Goal: Task Accomplishment & Management: Use online tool/utility

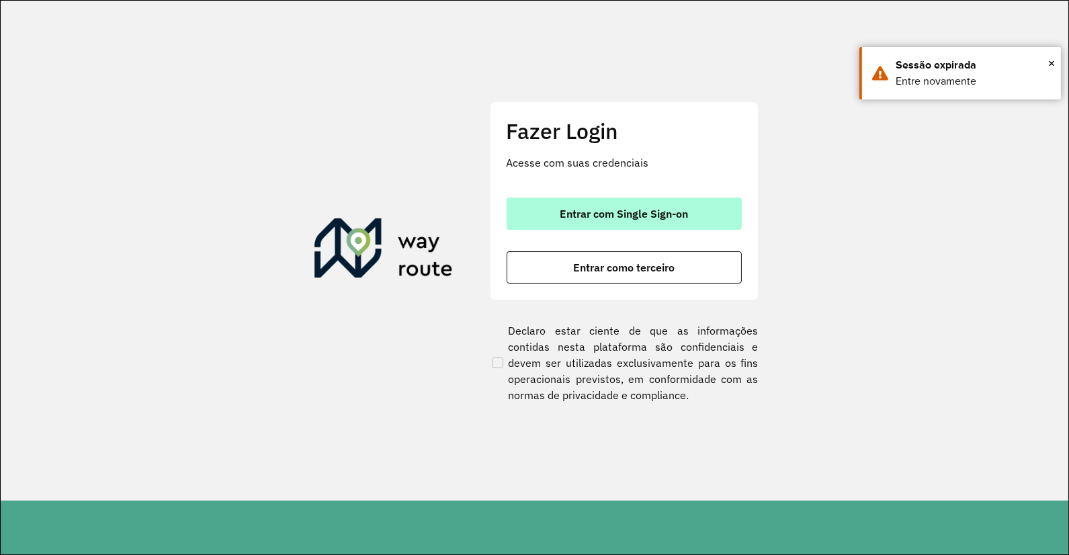
click at [603, 212] on span "Entrar com Single Sign-on" at bounding box center [624, 213] width 128 height 11
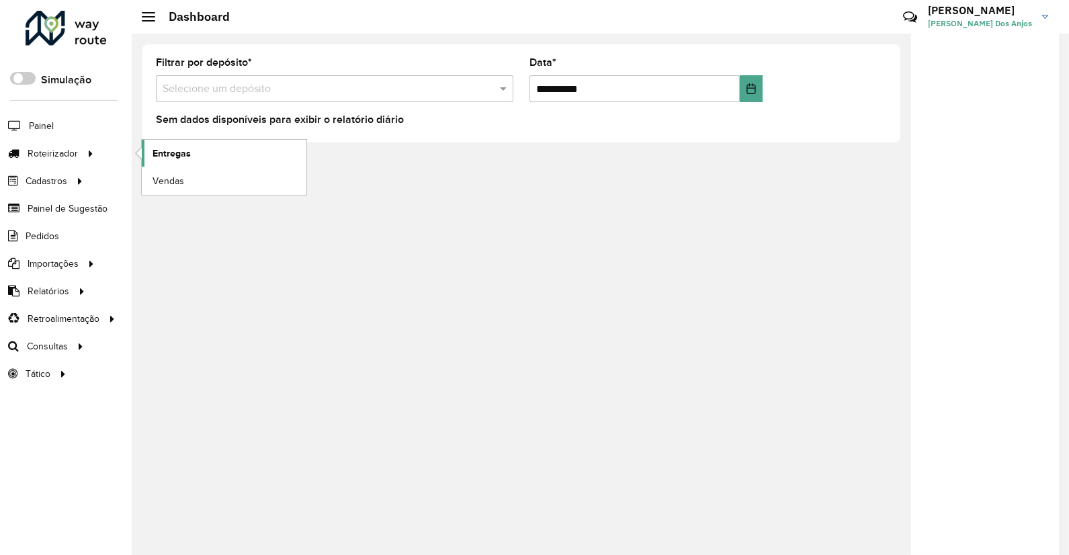
click at [175, 159] on span "Entregas" at bounding box center [172, 153] width 38 height 14
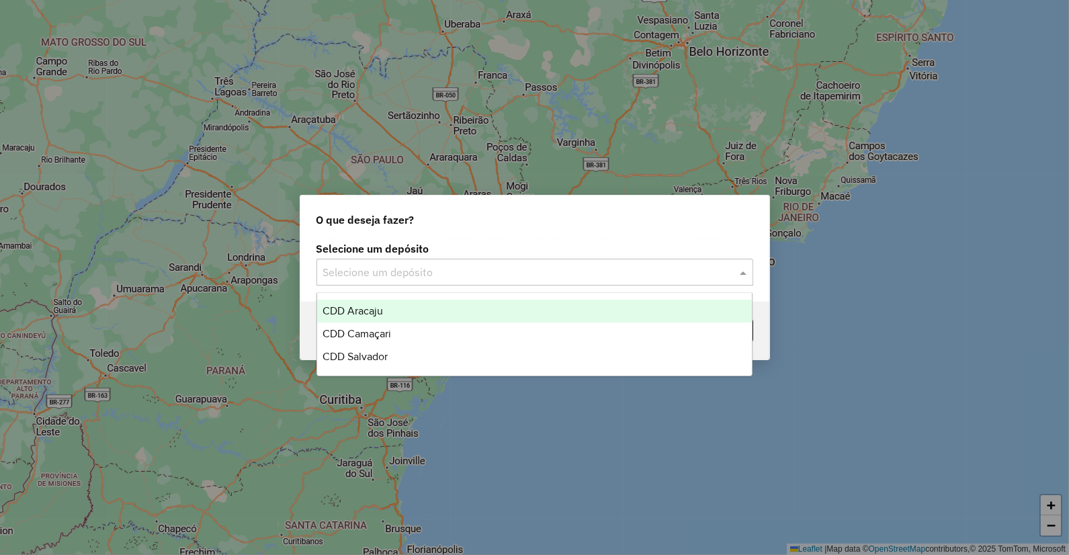
click at [548, 265] on input "text" at bounding box center [521, 273] width 396 height 16
click at [390, 311] on div "CDD Aracaju" at bounding box center [534, 311] width 435 height 23
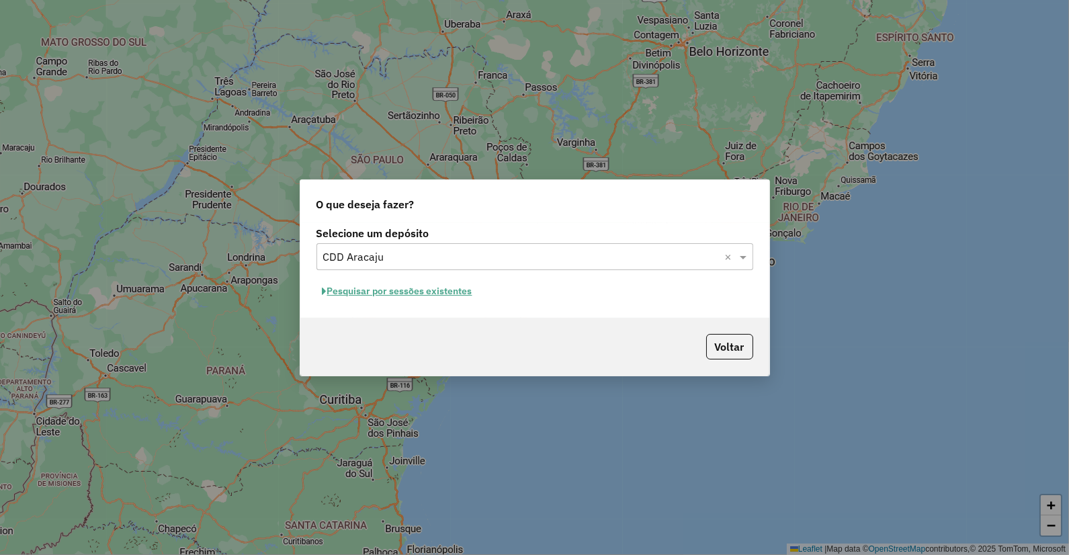
click at [430, 286] on button "Pesquisar por sessões existentes" at bounding box center [398, 291] width 162 height 21
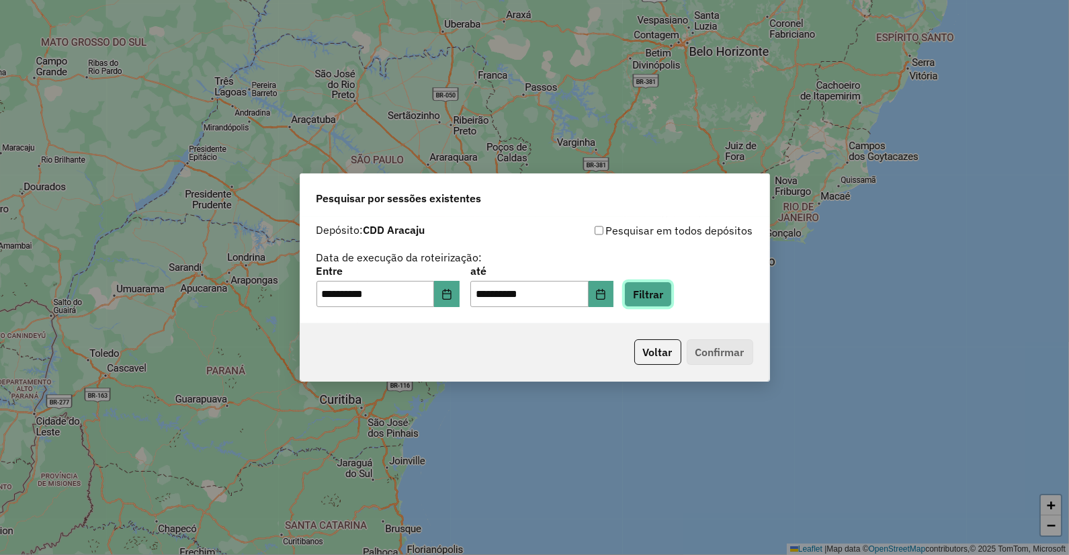
click at [667, 298] on button "Filtrar" at bounding box center [648, 295] width 48 height 26
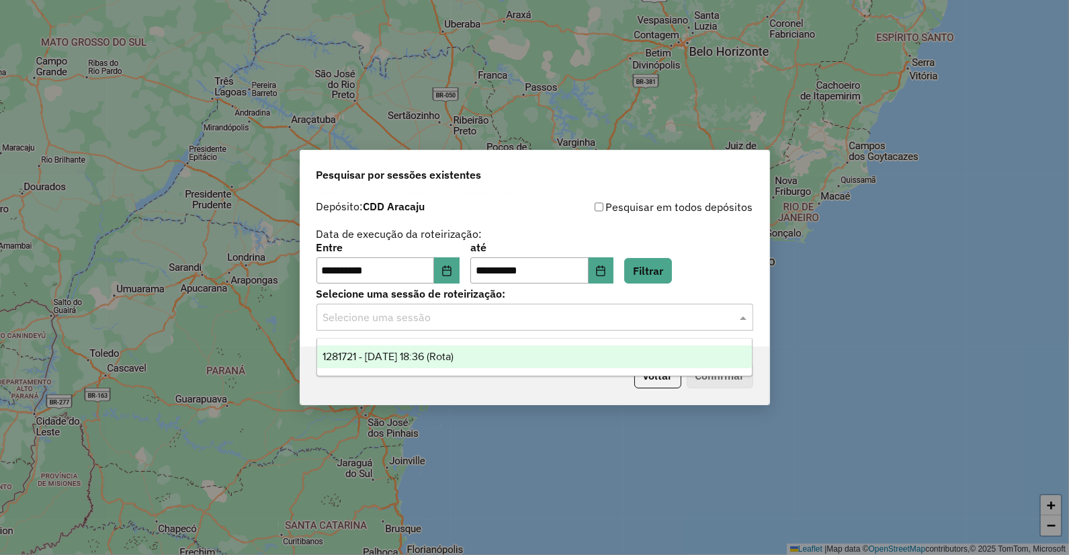
click at [501, 319] on input "text" at bounding box center [521, 318] width 396 height 16
click at [442, 361] on span "1281721 - 24/09/2025 18:36 (Rota)" at bounding box center [388, 356] width 131 height 11
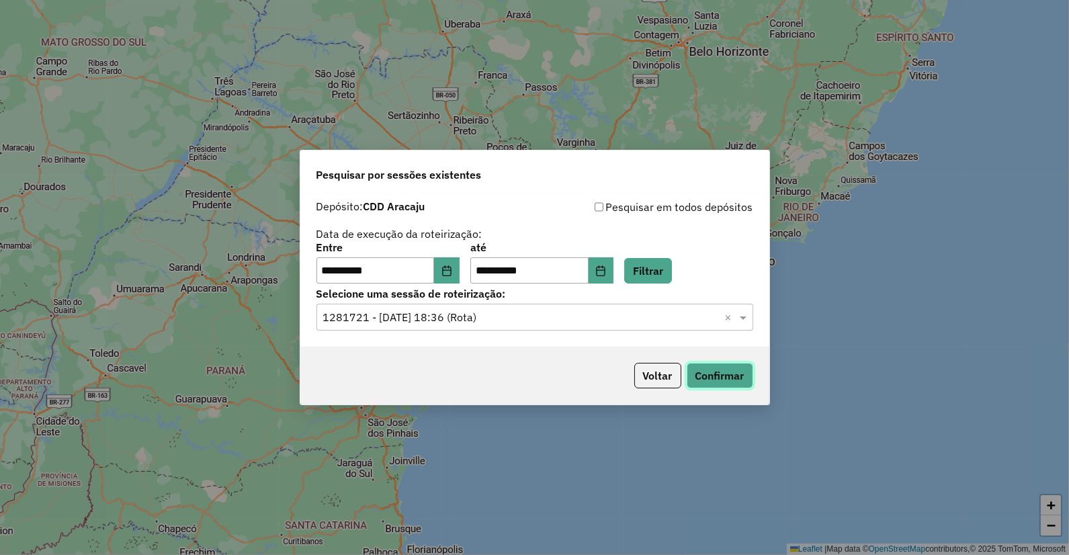
click at [708, 374] on button "Confirmar" at bounding box center [720, 376] width 67 height 26
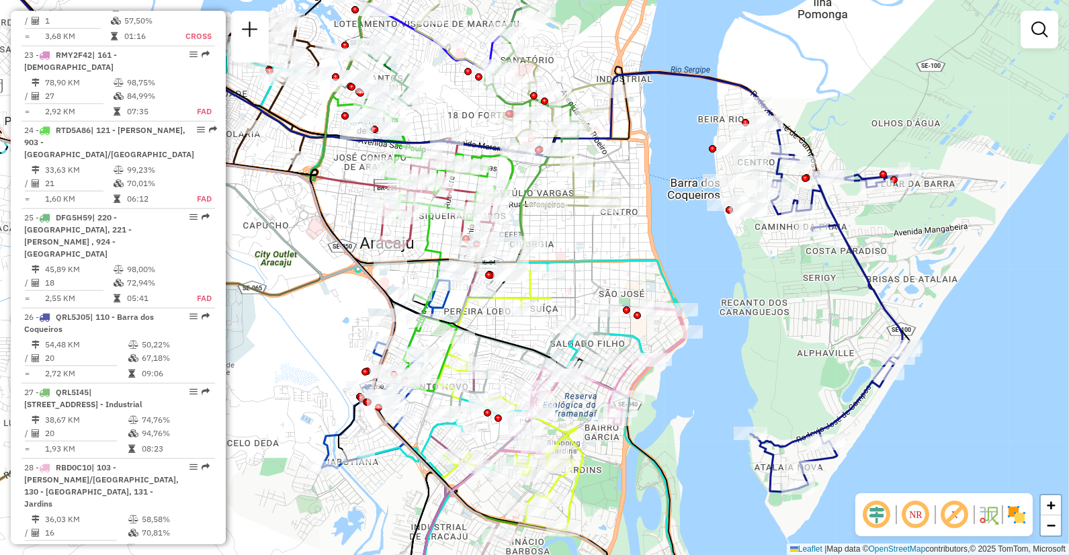
scroll to position [2389, 0]
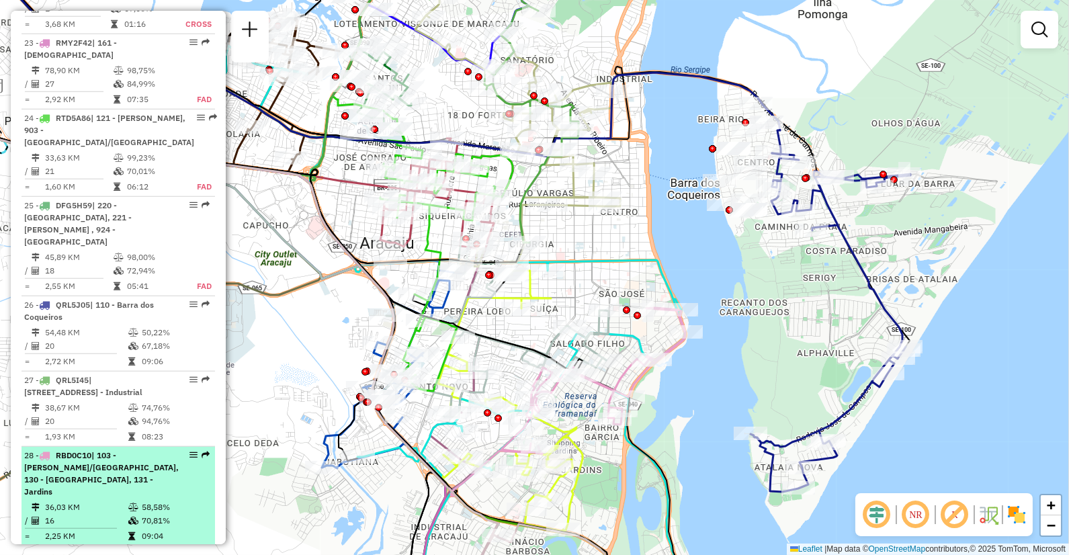
click at [105, 450] on div "28 - RBD0C10 | 103 - [PERSON_NAME]/[GEOGRAPHIC_DATA], 130 - [GEOGRAPHIC_DATA], …" at bounding box center [101, 474] width 155 height 48
select select "**********"
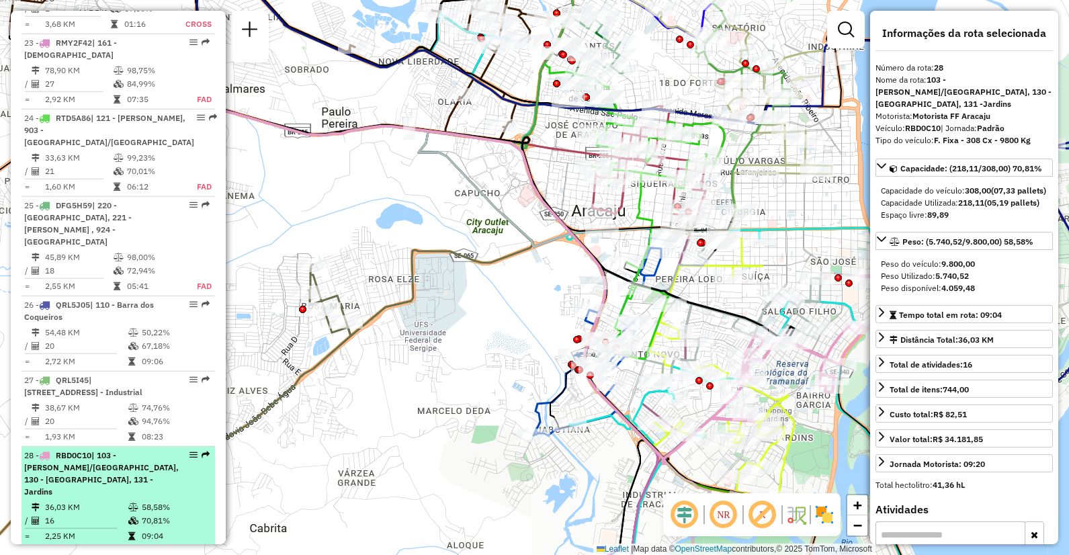
drag, startPoint x: 113, startPoint y: 351, endPoint x: 98, endPoint y: 346, distance: 15.5
click at [98, 450] on div "28 - RBD0C10 | 103 - [PERSON_NAME]/[GEOGRAPHIC_DATA], 130 - [GEOGRAPHIC_DATA], …" at bounding box center [101, 474] width 155 height 48
click at [190, 451] on em at bounding box center [194, 455] width 8 height 8
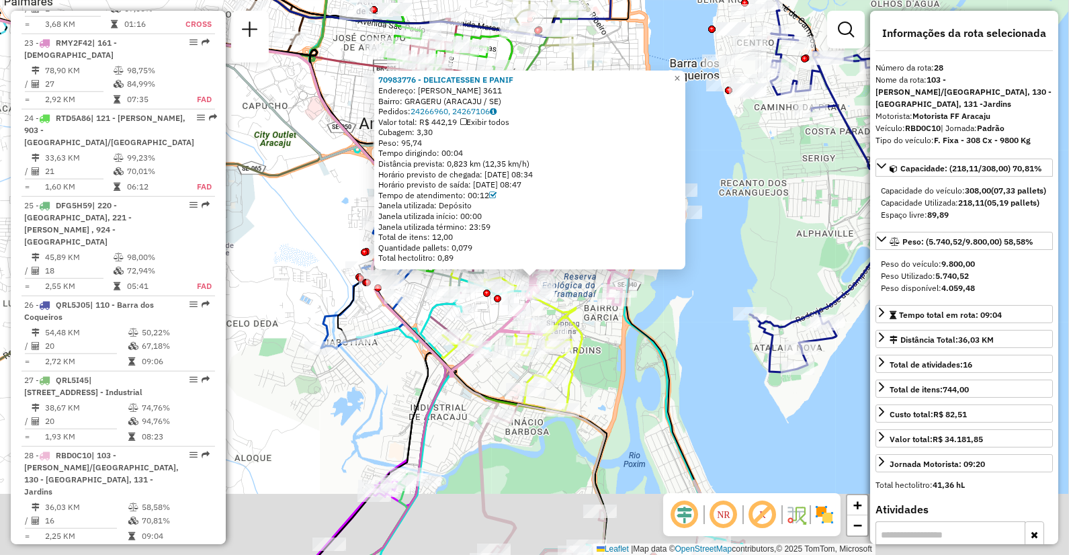
scroll to position [2625, 0]
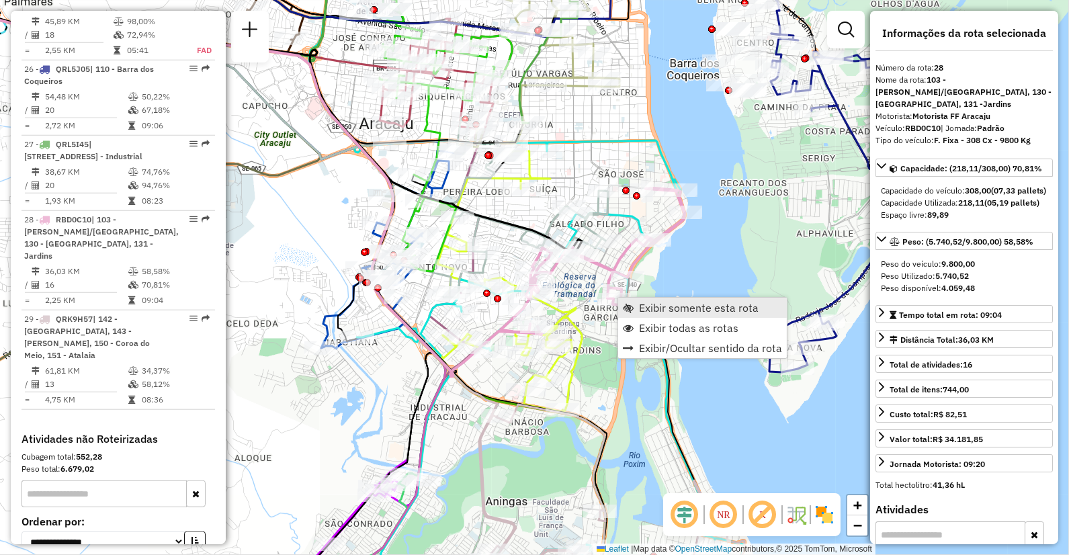
click at [693, 308] on span "Exibir somente esta rota" at bounding box center [699, 307] width 120 height 11
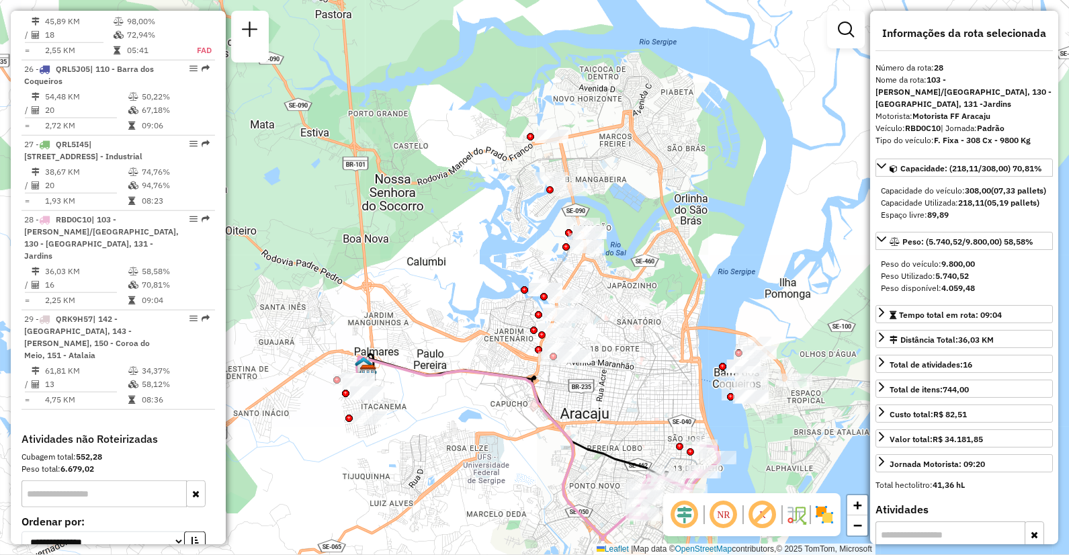
drag, startPoint x: 415, startPoint y: 267, endPoint x: 482, endPoint y: 374, distance: 126.2
click at [482, 378] on div "Janela de atendimento Grade de atendimento Capacidade Transportadoras Veículos …" at bounding box center [534, 277] width 1069 height 555
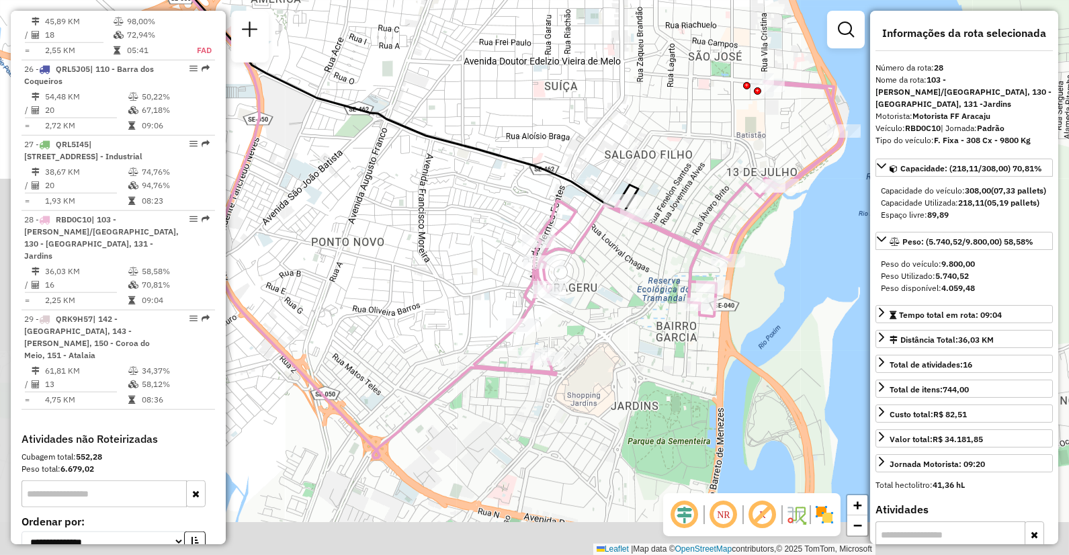
drag, startPoint x: 352, startPoint y: 433, endPoint x: 620, endPoint y: 291, distance: 303.3
click at [620, 291] on div "Janela de atendimento Grade de atendimento Capacidade Transportadoras Veículos …" at bounding box center [534, 277] width 1069 height 555
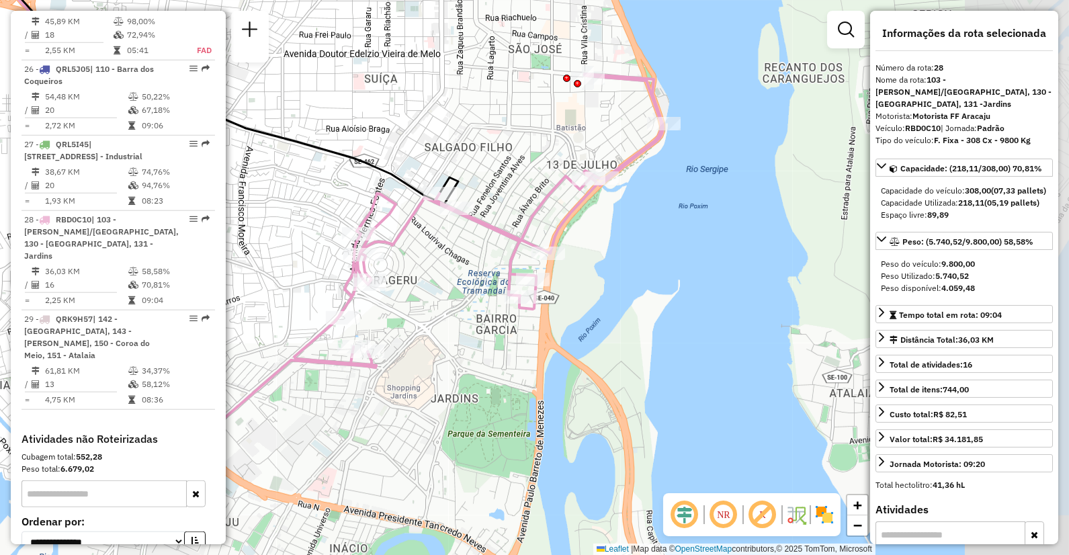
drag, startPoint x: 721, startPoint y: 298, endPoint x: 435, endPoint y: 323, distance: 287.3
click at [435, 323] on div "Janela de atendimento Grade de atendimento Capacidade Transportadoras Veículos …" at bounding box center [534, 277] width 1069 height 555
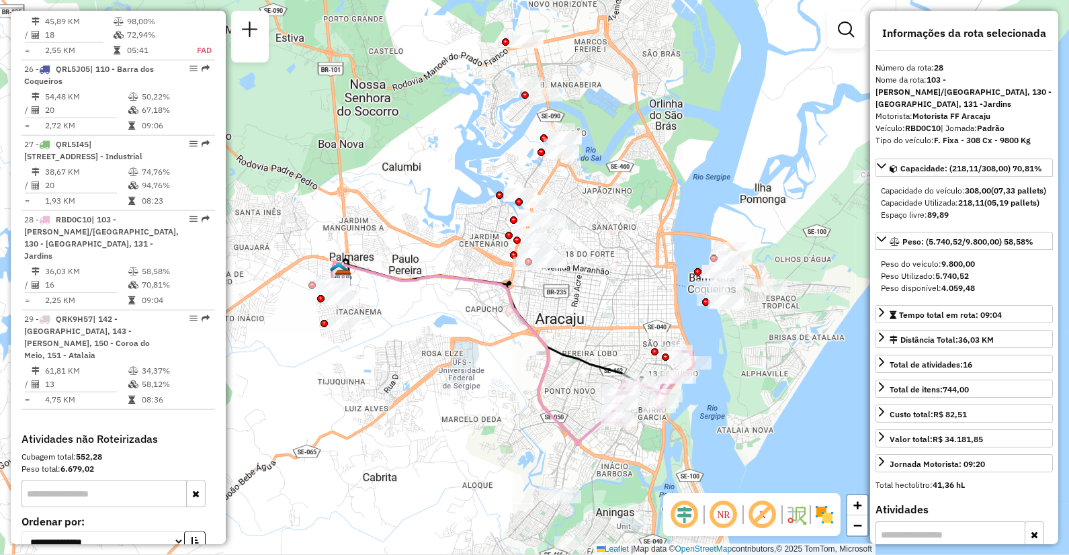
drag, startPoint x: 513, startPoint y: 217, endPoint x: 642, endPoint y: 445, distance: 261.8
click at [642, 445] on div "Janela de atendimento Grade de atendimento Capacidade Transportadoras Veículos …" at bounding box center [534, 277] width 1069 height 555
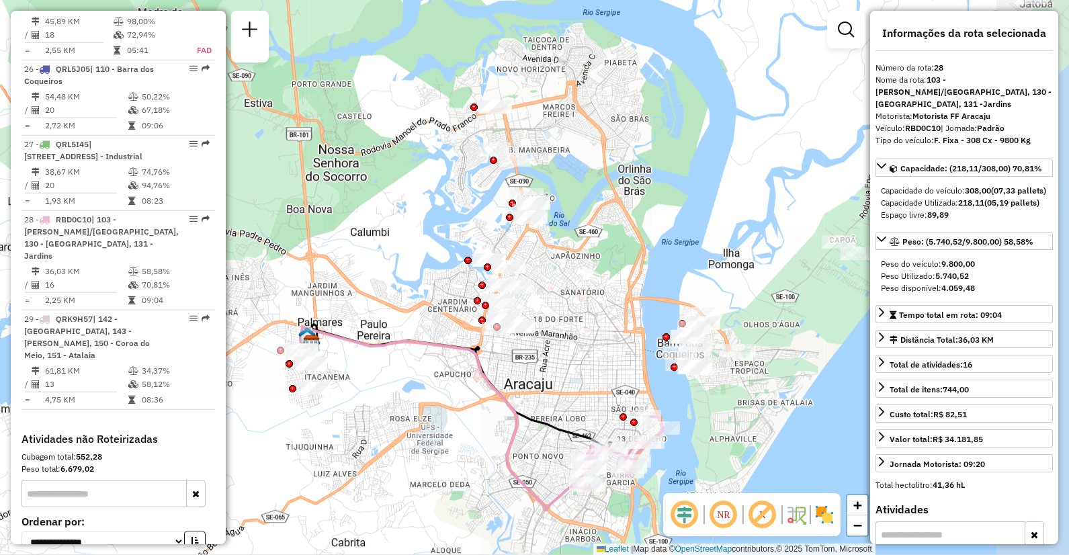
drag, startPoint x: 619, startPoint y: 382, endPoint x: 515, endPoint y: 388, distance: 103.7
click at [505, 398] on icon at bounding box center [445, 418] width 291 height 183
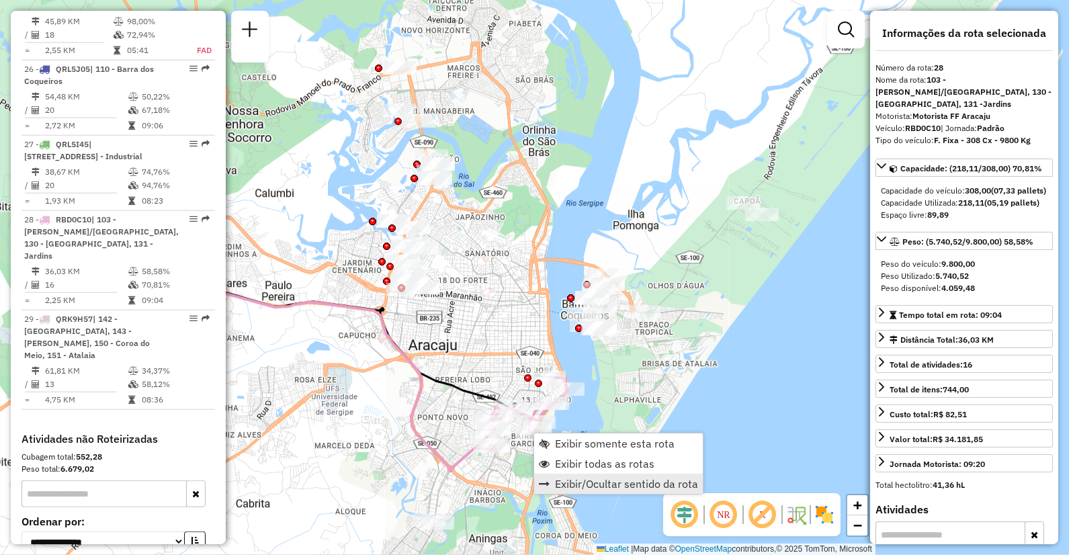
click at [599, 485] on span "Exibir/Ocultar sentido da rota" at bounding box center [626, 483] width 143 height 11
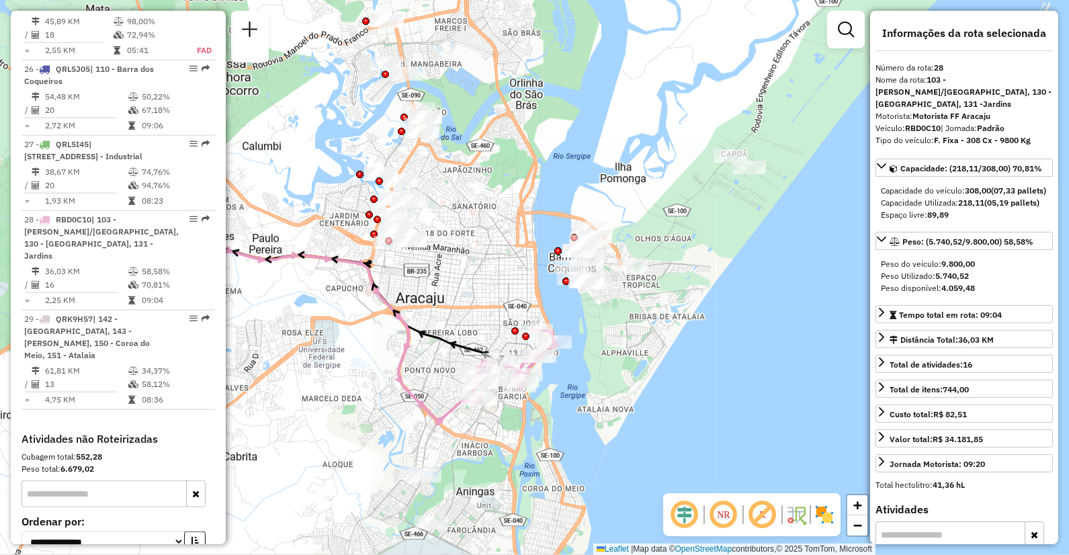
click at [722, 516] on em at bounding box center [724, 515] width 32 height 32
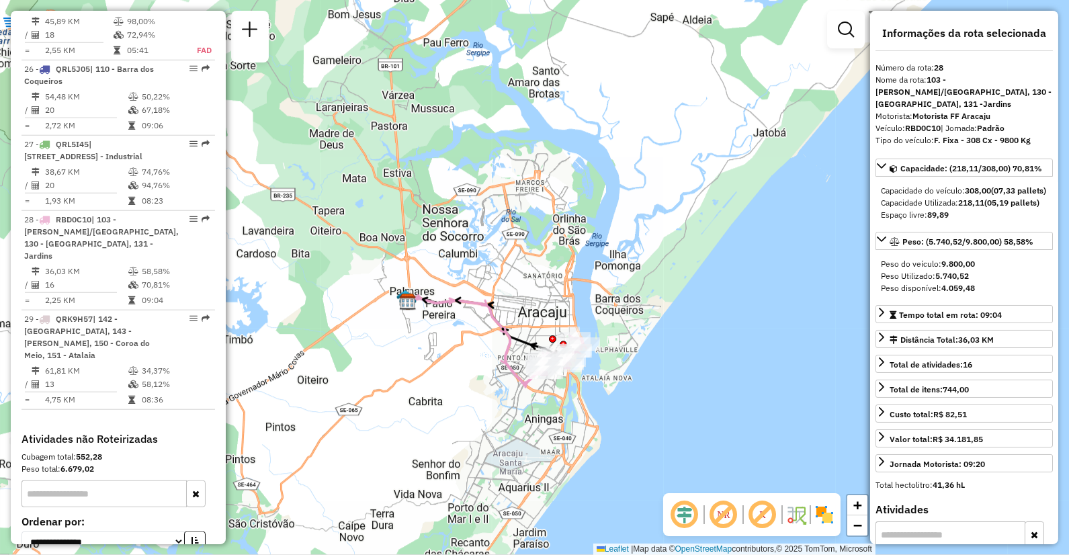
drag, startPoint x: 614, startPoint y: 324, endPoint x: 619, endPoint y: 393, distance: 69.4
click at [614, 394] on div "Janela de atendimento Grade de atendimento Capacidade Transportadoras Veículos …" at bounding box center [534, 277] width 1069 height 555
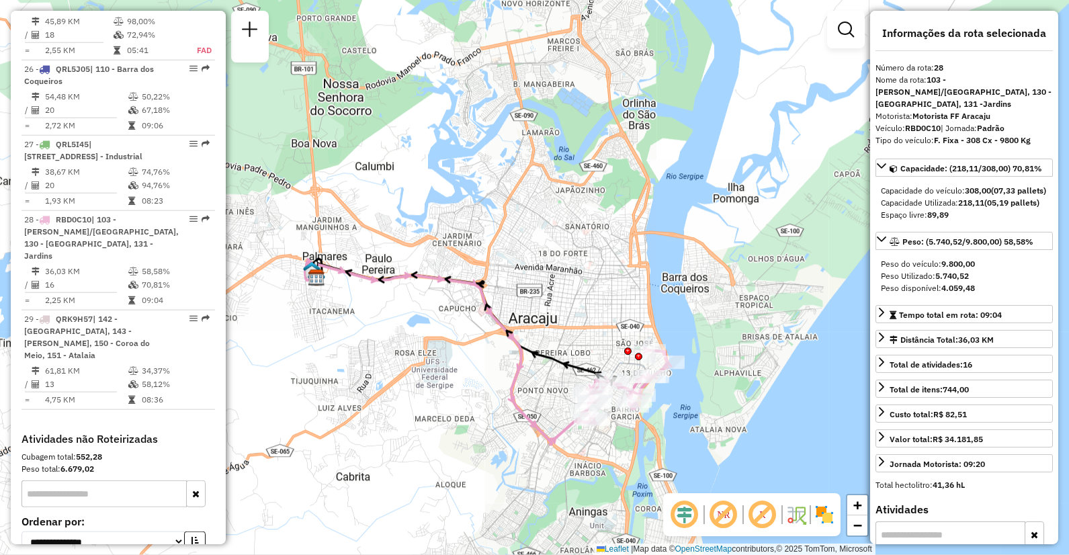
drag, startPoint x: 565, startPoint y: 383, endPoint x: 689, endPoint y: 449, distance: 140.1
click at [689, 449] on div "Janela de atendimento Grade de atendimento Capacidade Transportadoras Veículos …" at bounding box center [534, 277] width 1069 height 555
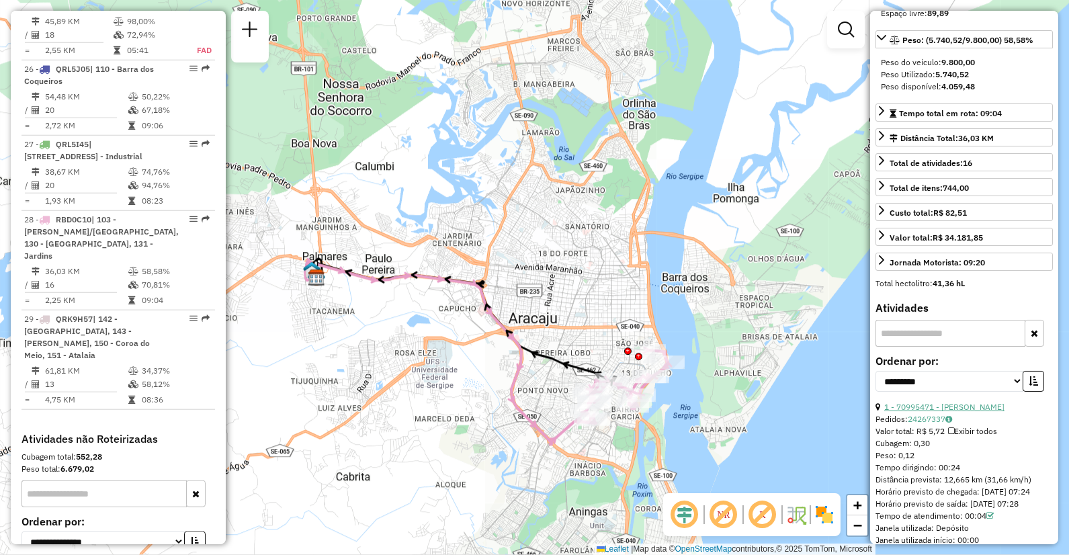
scroll to position [224, 0]
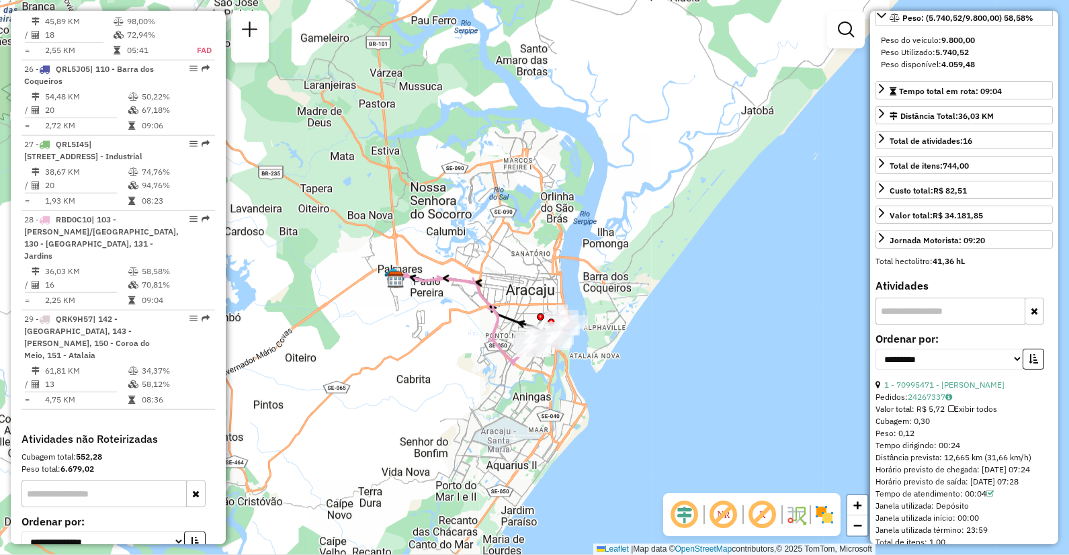
drag, startPoint x: 574, startPoint y: 328, endPoint x: 582, endPoint y: 267, distance: 61.7
click at [582, 267] on div "Janela de atendimento Grade de atendimento Capacidade Transportadoras Veículos …" at bounding box center [534, 277] width 1069 height 555
